Goal: Task Accomplishment & Management: Complete application form

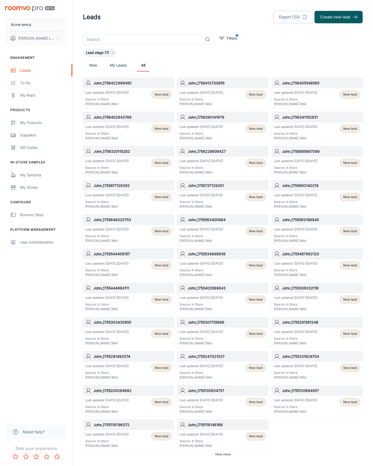
click at [339, 17] on button "Create new lead" at bounding box center [339, 17] width 48 height 12
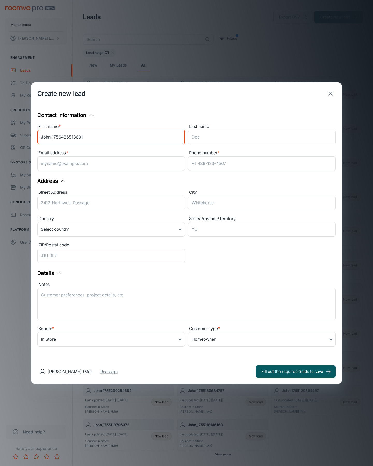
type input "John_1756486513691"
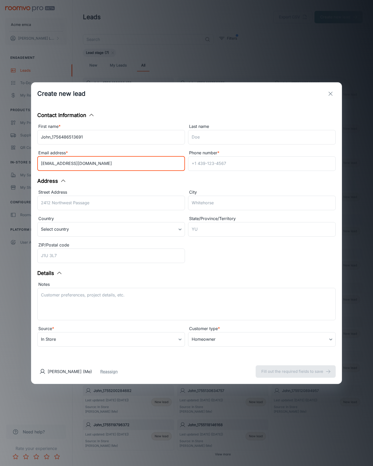
type input "[EMAIL_ADDRESS][DOMAIN_NAME]"
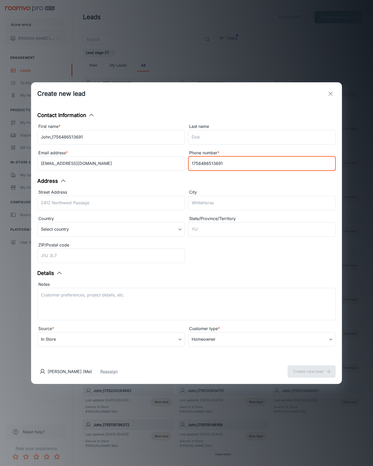
type input "1756486513691"
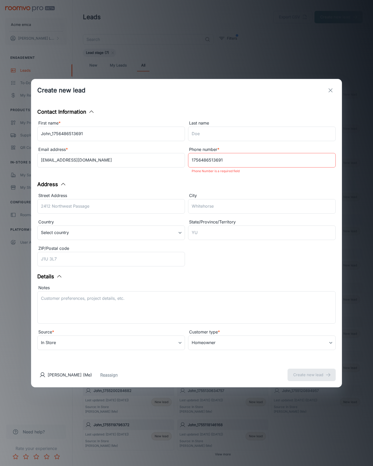
click at [312, 372] on button "Create new lead" at bounding box center [312, 375] width 48 height 12
